Goal: Register for event/course

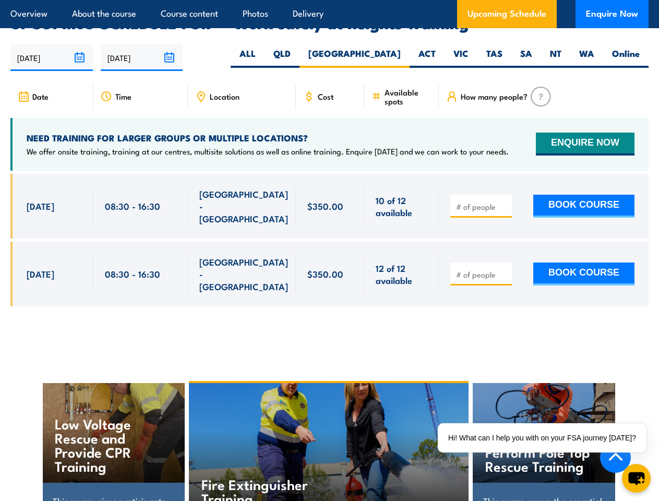
click at [329, 0] on article "Overview About the course Course content Photos Delivery Upcoming Schedule Enqu…" at bounding box center [329, 14] width 638 height 28
click at [52, 44] on input "[DATE]" at bounding box center [51, 57] width 82 height 27
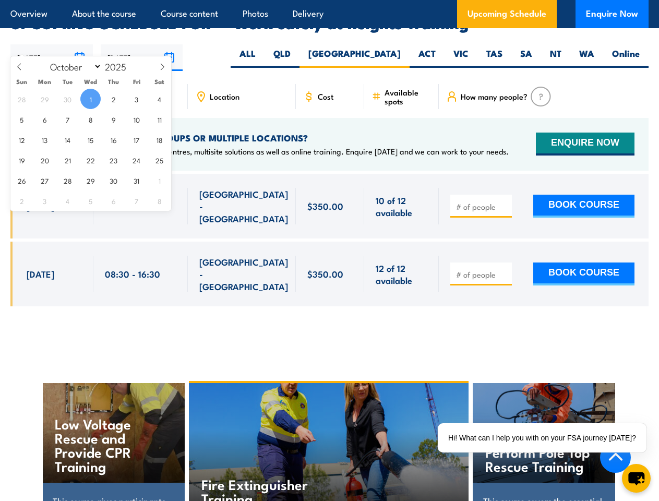
click at [142, 44] on input "[DATE]" at bounding box center [142, 57] width 82 height 27
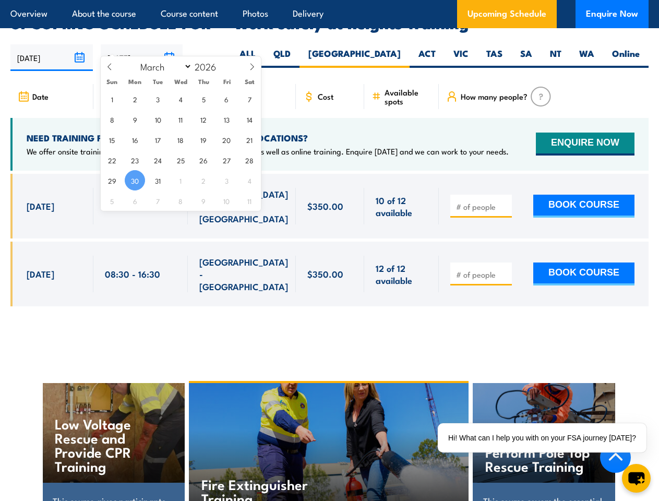
click at [330, 421] on div "Fire Extinguisher Training" at bounding box center [328, 449] width 279 height 132
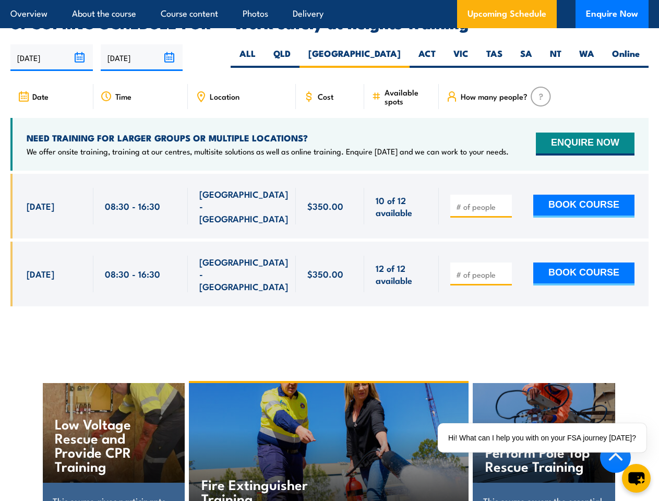
click at [329, 422] on div "Fire Extinguisher Training" at bounding box center [328, 449] width 279 height 132
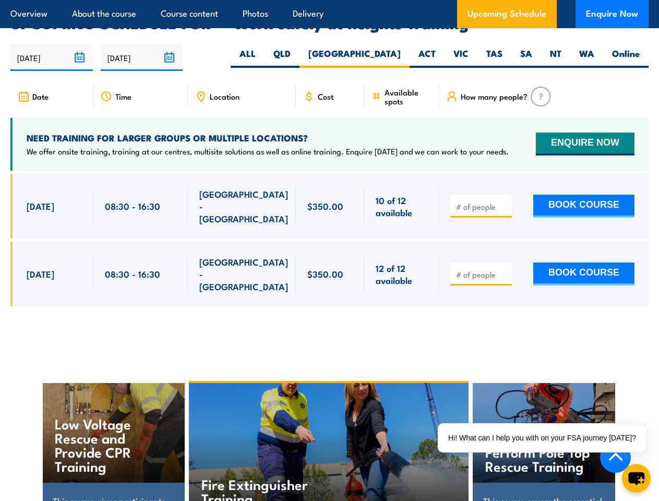
click at [545, 438] on div "Hi! What can I help you with on your FSA journey [DATE]?" at bounding box center [542, 437] width 209 height 29
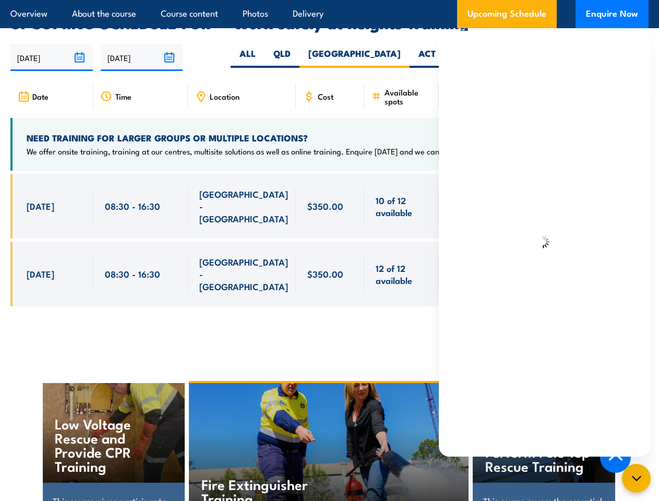
click at [636, 478] on icon "chat-button" at bounding box center [637, 478] width 13 height 13
